Goal: Information Seeking & Learning: Compare options

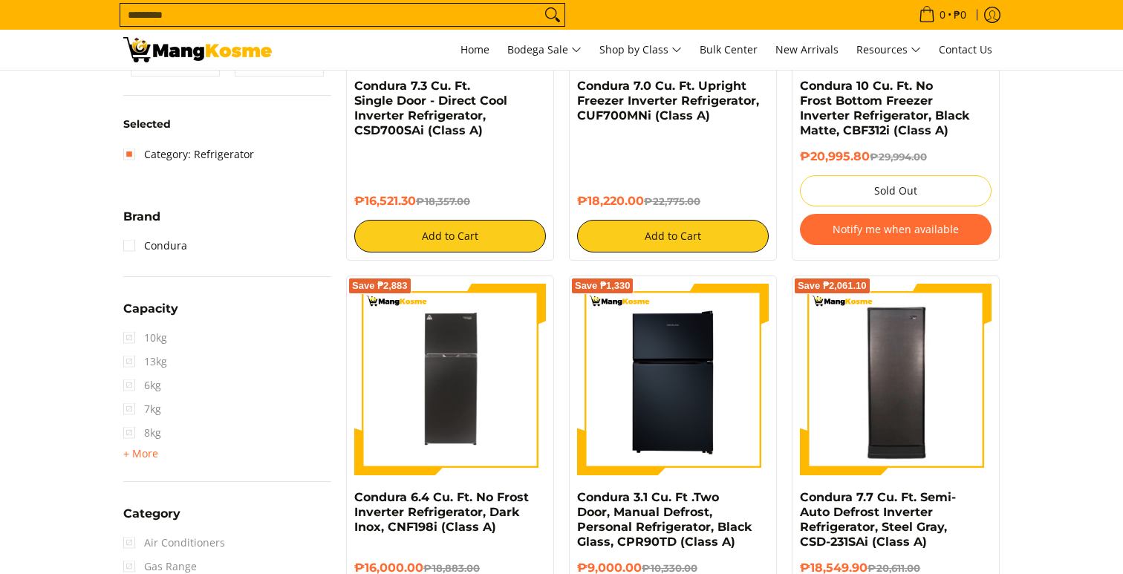
scroll to position [360, 0]
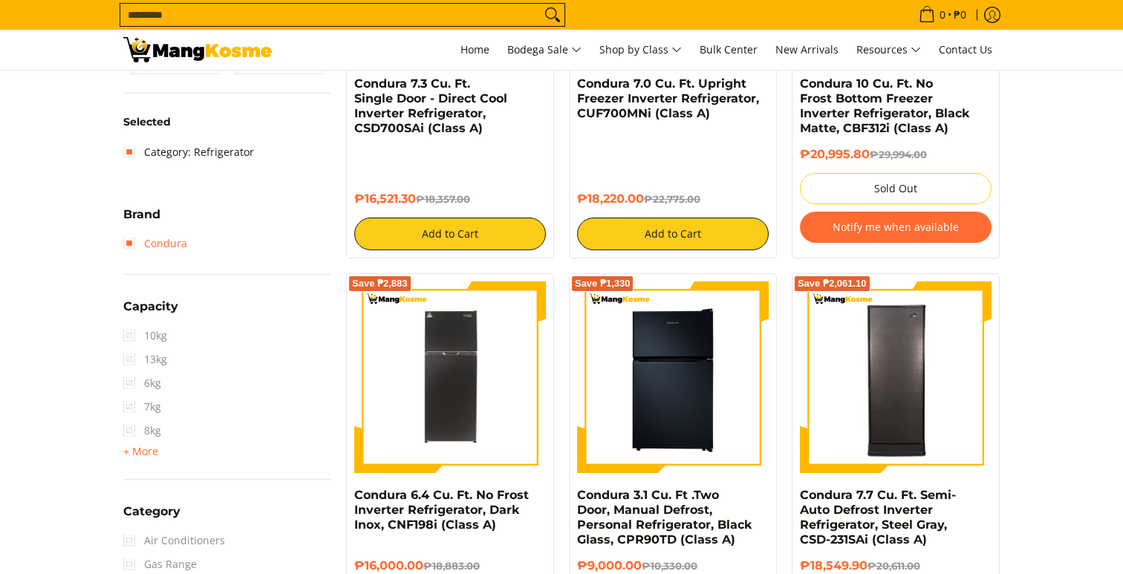
click at [173, 250] on link "Condura" at bounding box center [155, 244] width 64 height 24
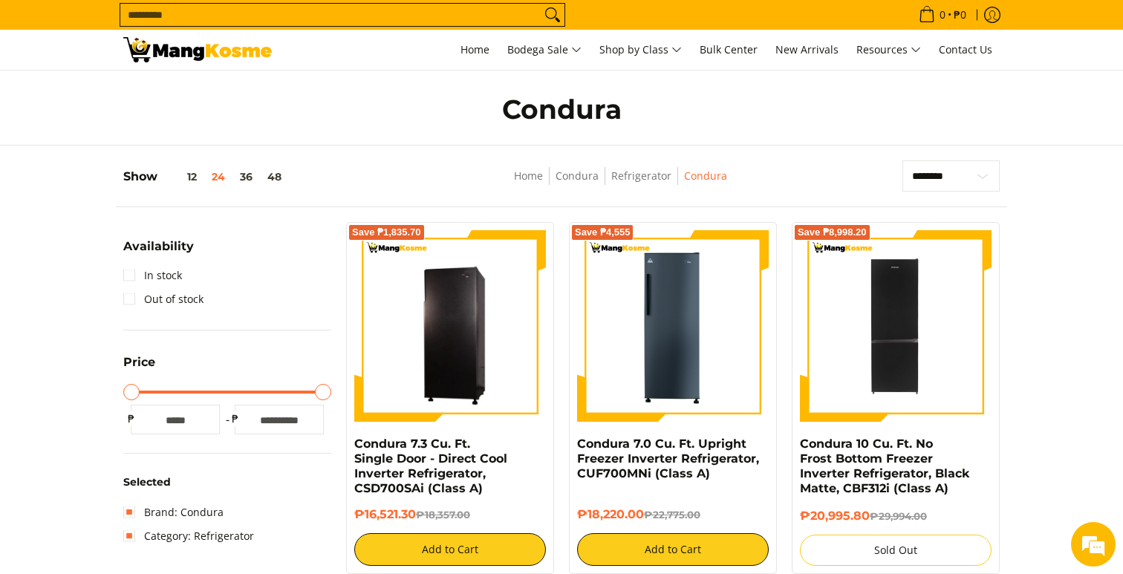
click at [379, 13] on input "Search..." at bounding box center [330, 15] width 421 height 22
type input "**********"
click at [541, 4] on button "Search" at bounding box center [553, 15] width 24 height 22
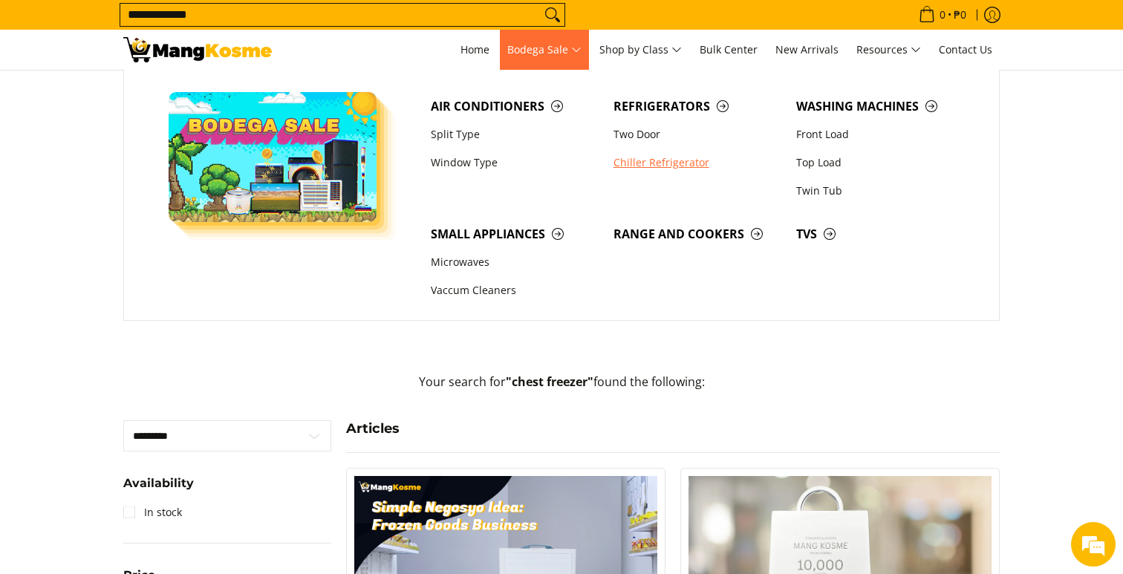
click at [660, 161] on link "Chiller Refrigerator" at bounding box center [697, 163] width 183 height 28
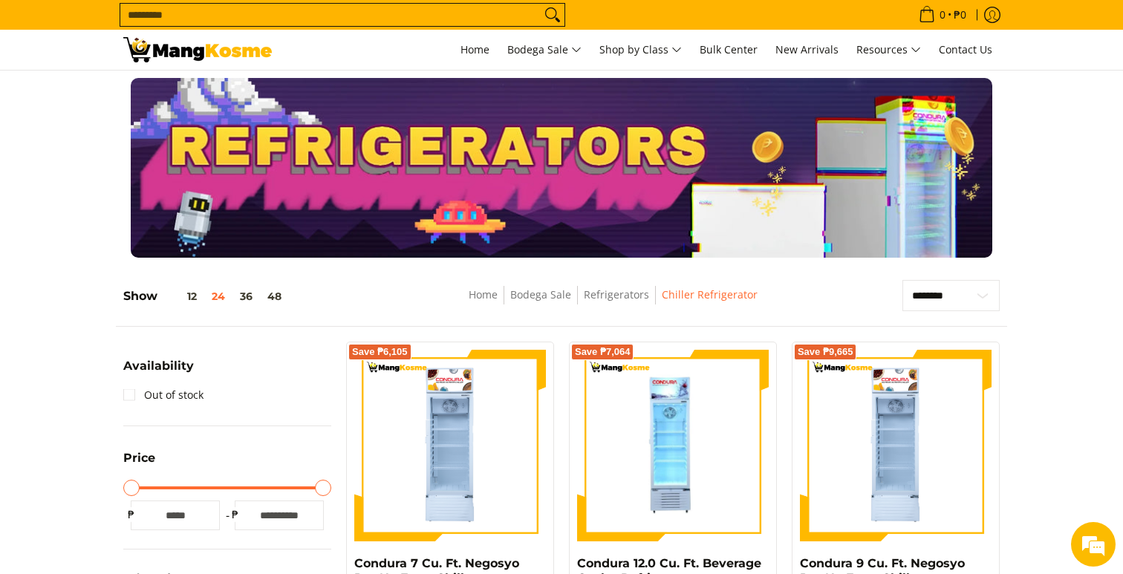
click at [244, 48] on img at bounding box center [197, 49] width 149 height 25
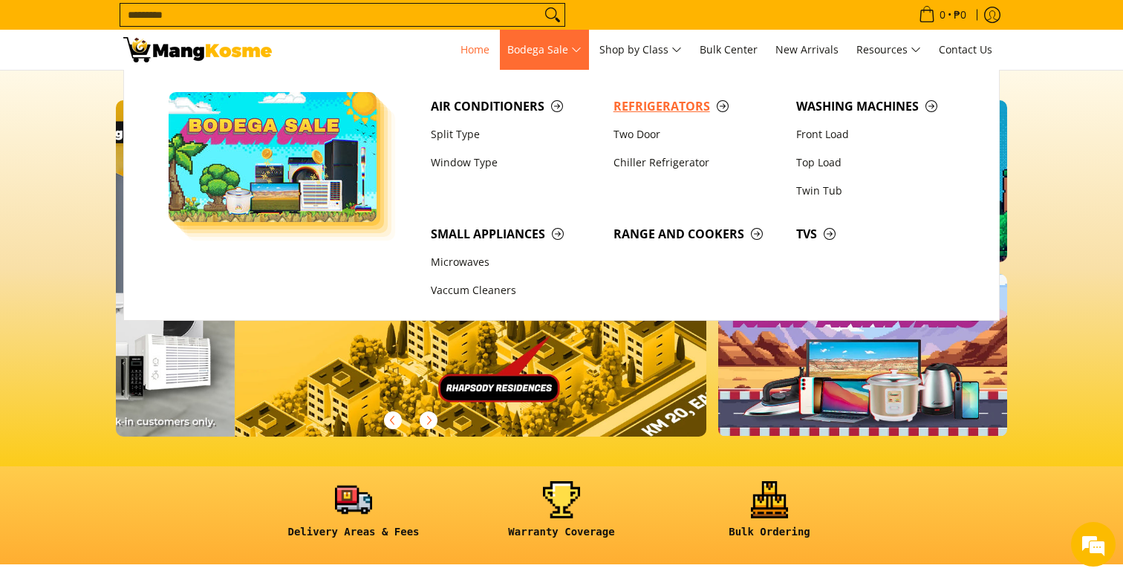
scroll to position [0, 2363]
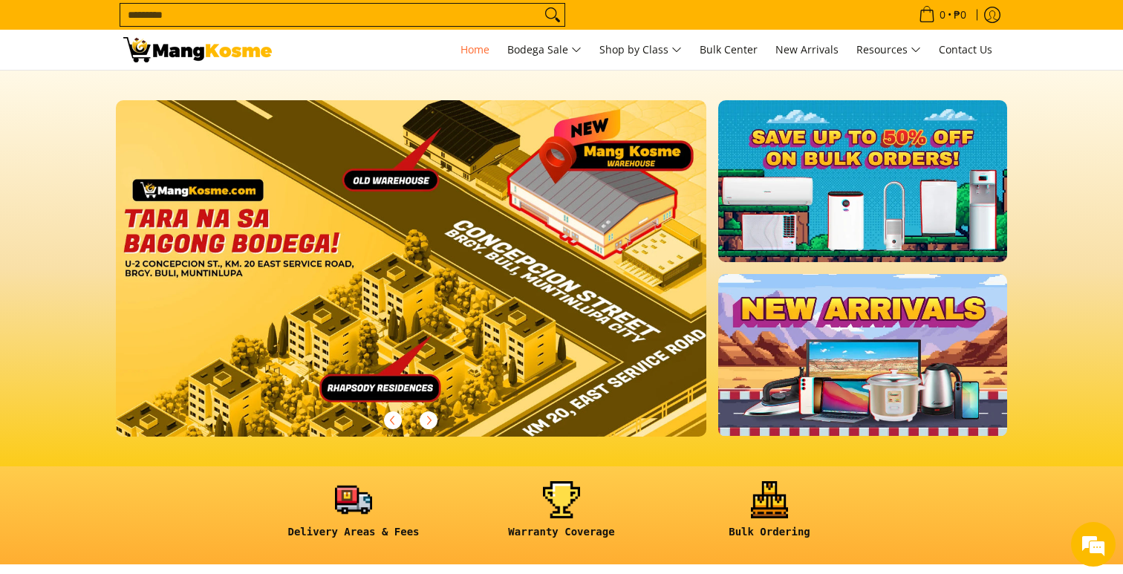
click at [226, 47] on img at bounding box center [197, 49] width 149 height 25
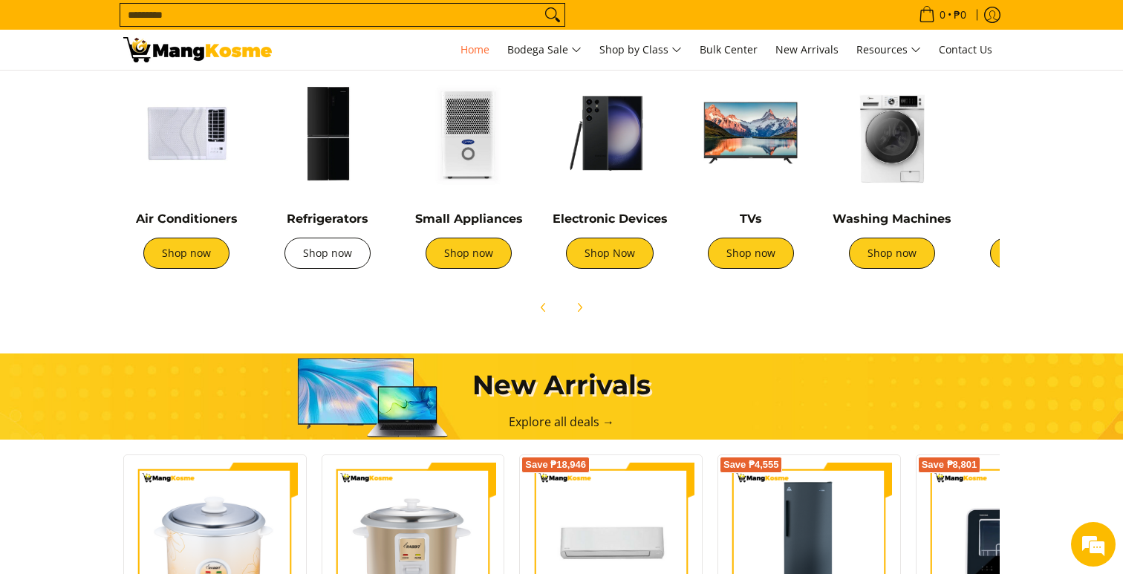
click at [340, 259] on link "Shop now" at bounding box center [328, 253] width 86 height 31
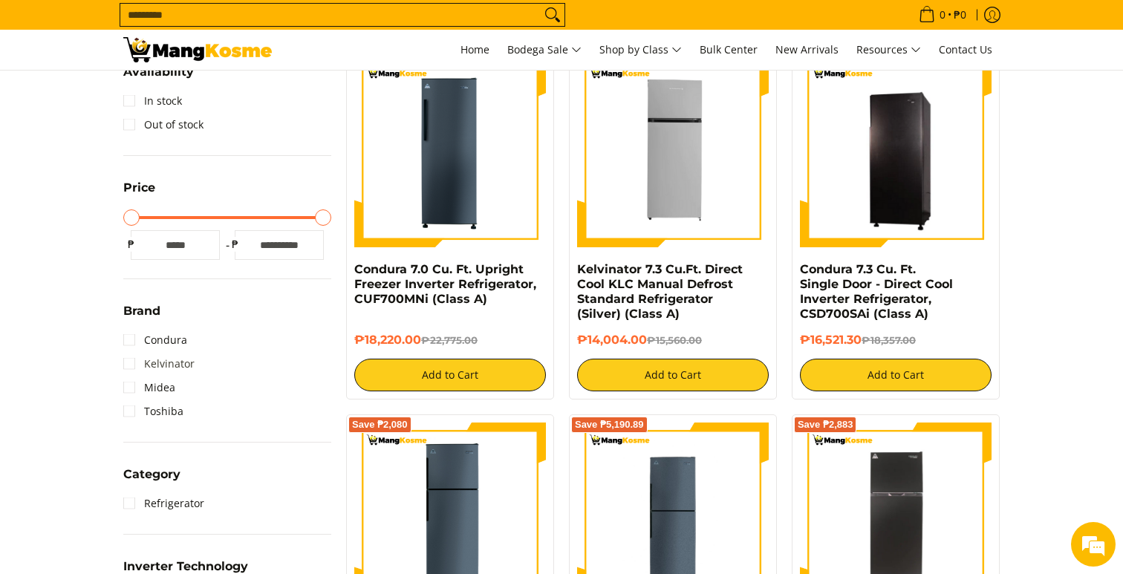
scroll to position [334, 0]
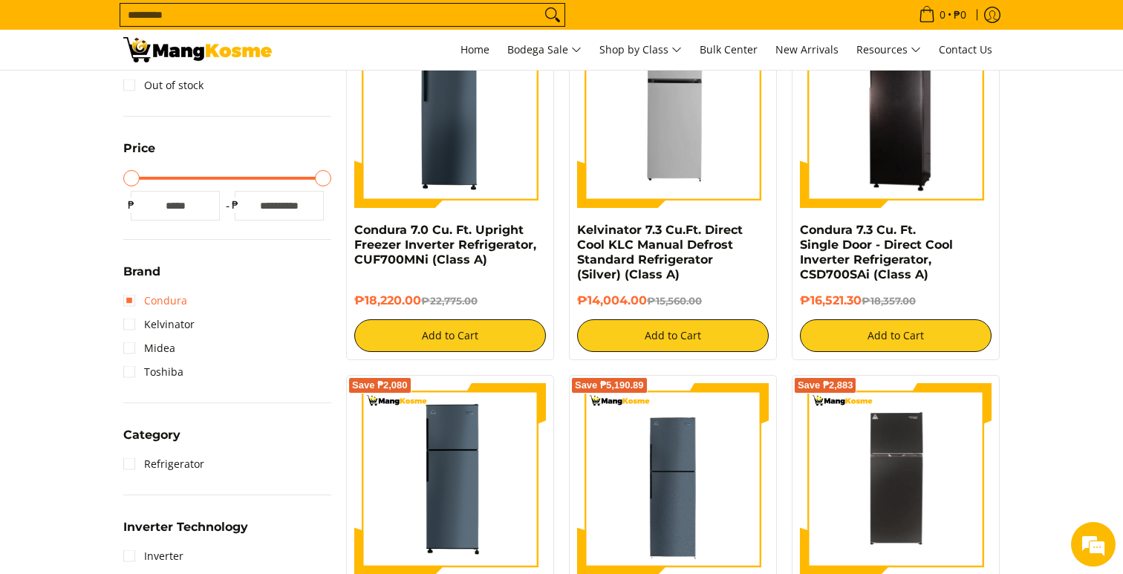
click at [169, 296] on link "Condura" at bounding box center [155, 301] width 64 height 24
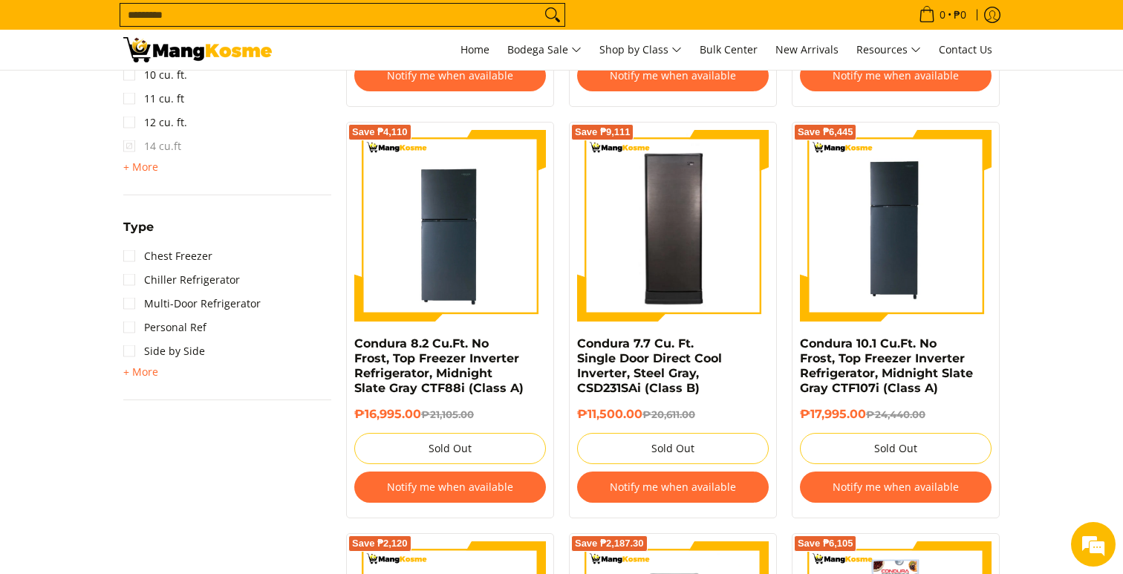
scroll to position [1090, 0]
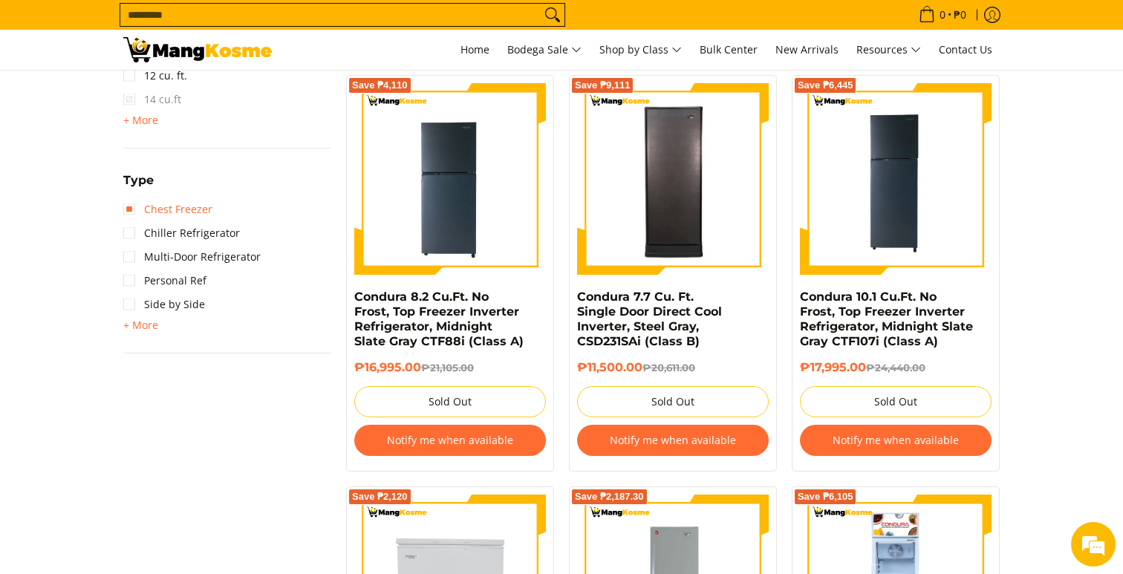
click at [177, 209] on link "Chest Freezer" at bounding box center [167, 210] width 89 height 24
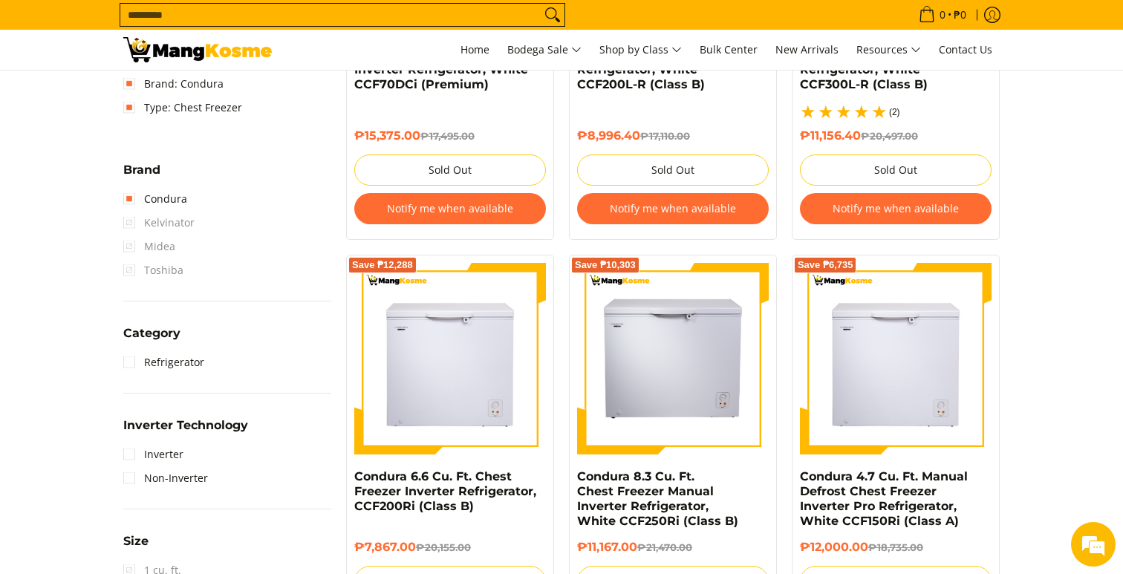
scroll to position [533, 0]
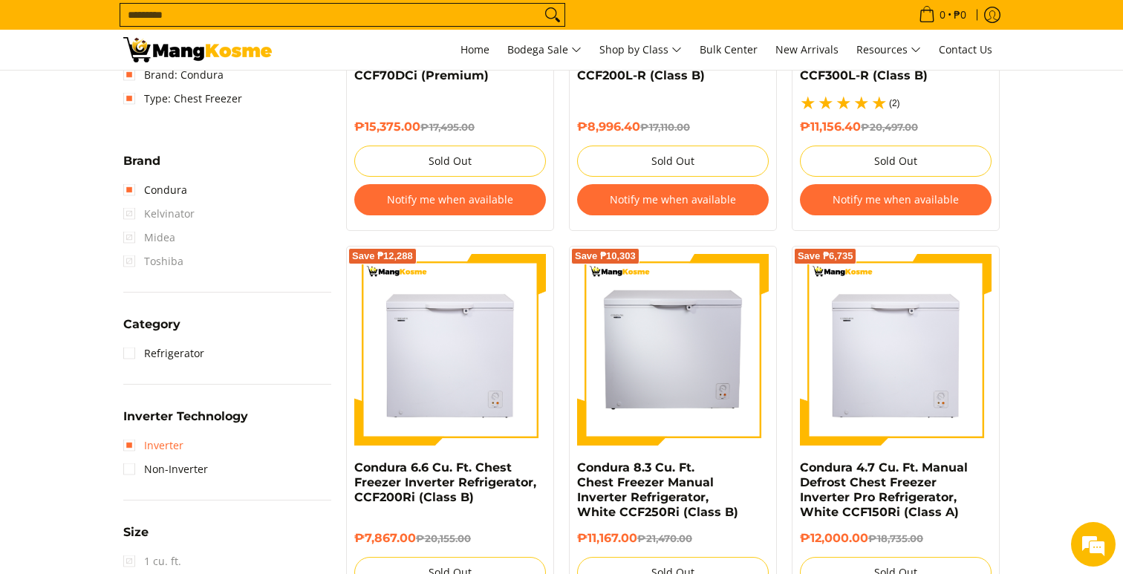
click at [163, 441] on link "Inverter" at bounding box center [153, 446] width 60 height 24
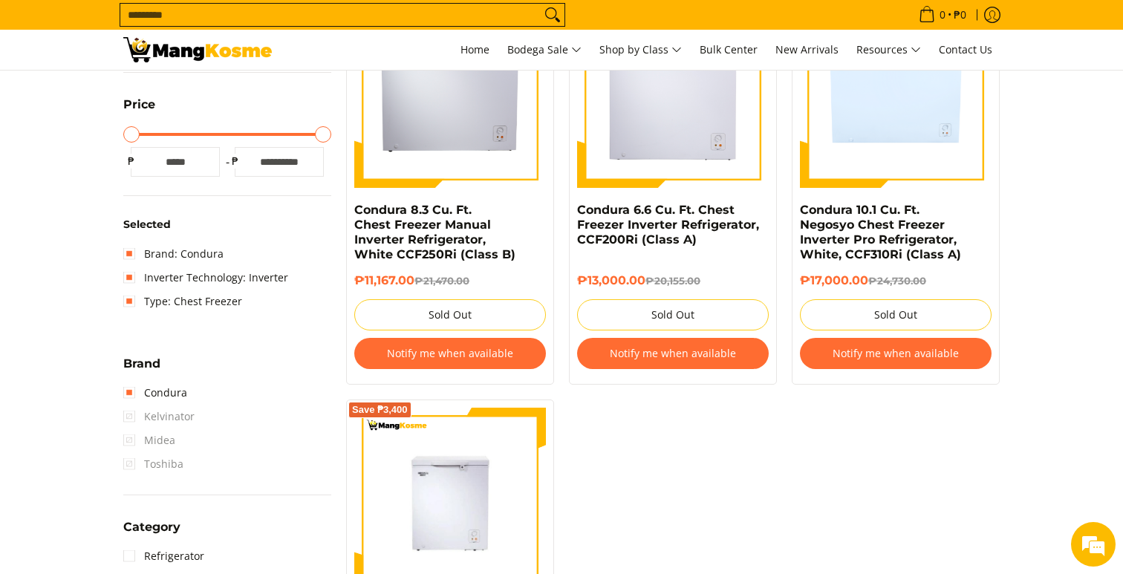
scroll to position [377, 0]
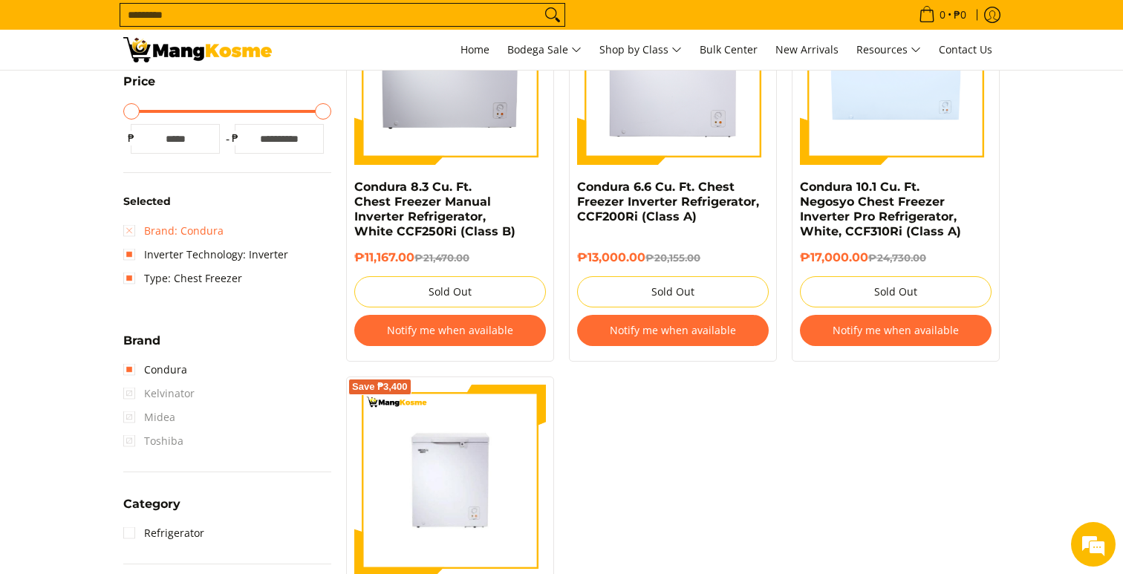
click at [134, 228] on link "Brand: Condura" at bounding box center [173, 231] width 100 height 24
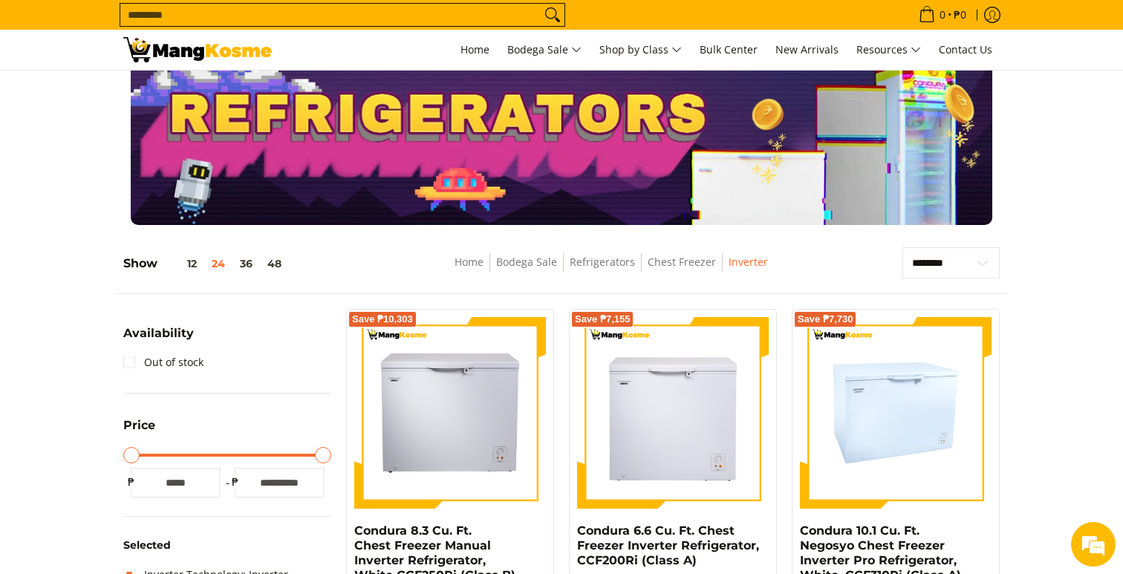
scroll to position [16, 0]
